Goal: Information Seeking & Learning: Learn about a topic

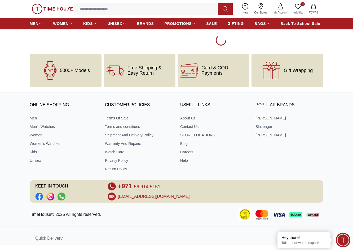
scroll to position [1148, 0]
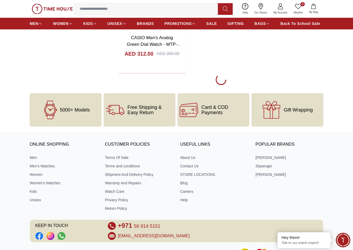
scroll to position [4712, 0]
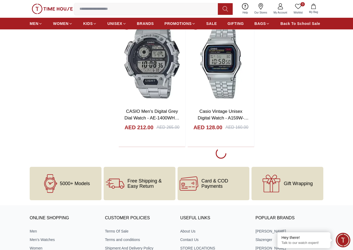
scroll to position [6355, 0]
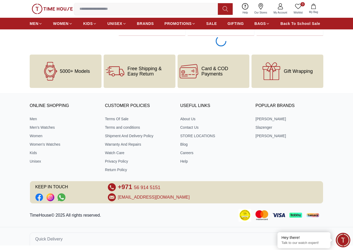
scroll to position [8216, 0]
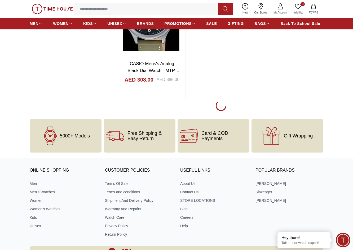
scroll to position [10045, 0]
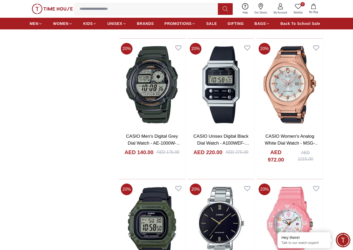
scroll to position [11821, 0]
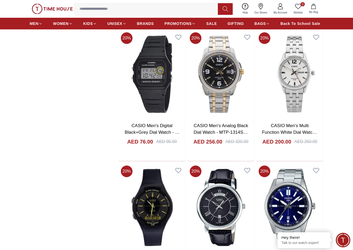
scroll to position [13040, 0]
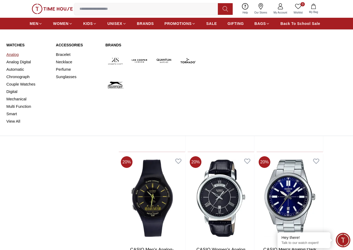
click at [15, 53] on link "Analog" at bounding box center [27, 54] width 43 height 7
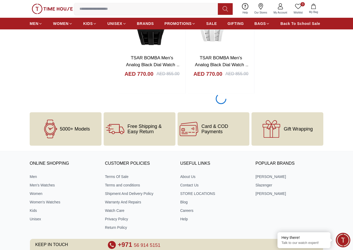
scroll to position [990, 0]
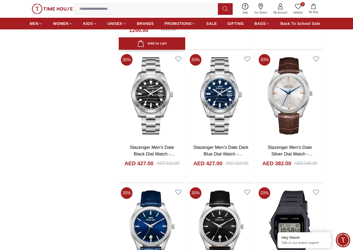
scroll to position [1626, 0]
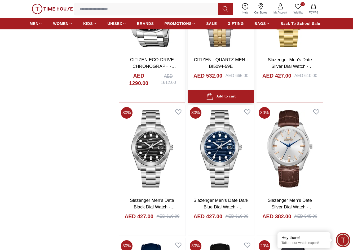
click at [213, 65] on link "CITIZEN - QUARTZ MEN - BI5094-59E" at bounding box center [221, 63] width 54 height 12
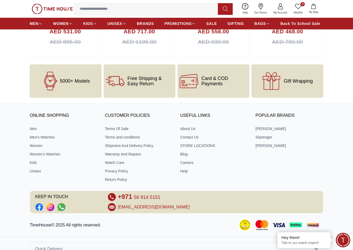
scroll to position [714, 0]
